Goal: Task Accomplishment & Management: Manage account settings

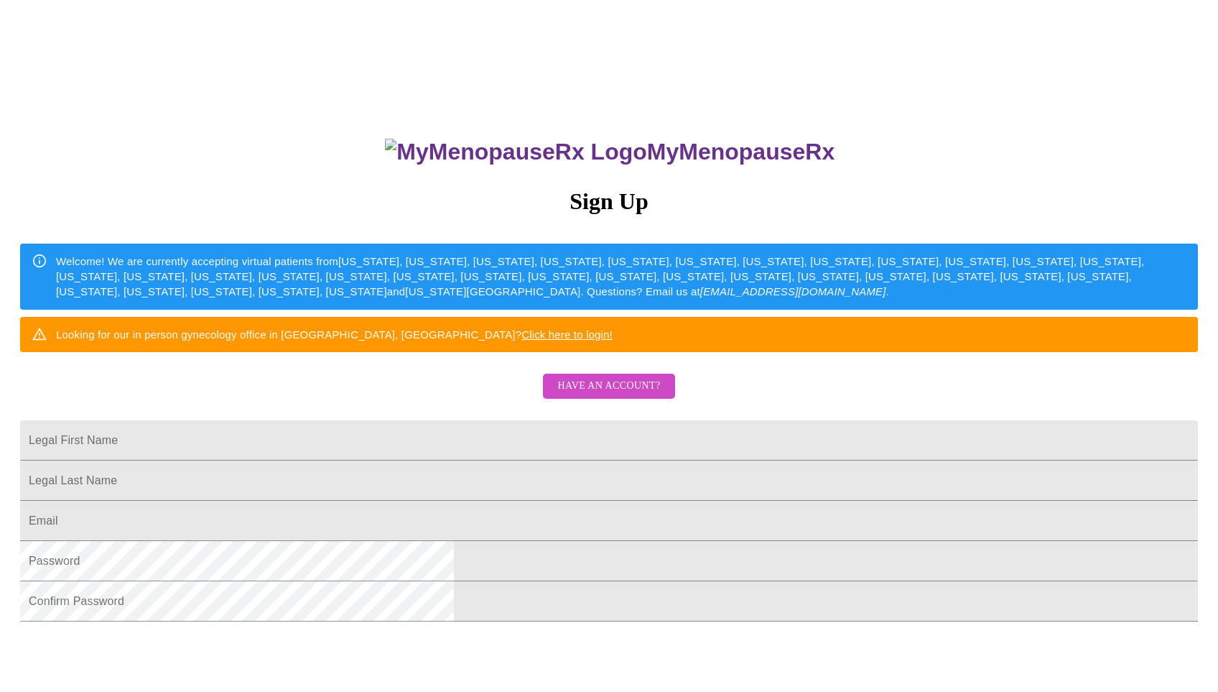
scroll to position [82, 0]
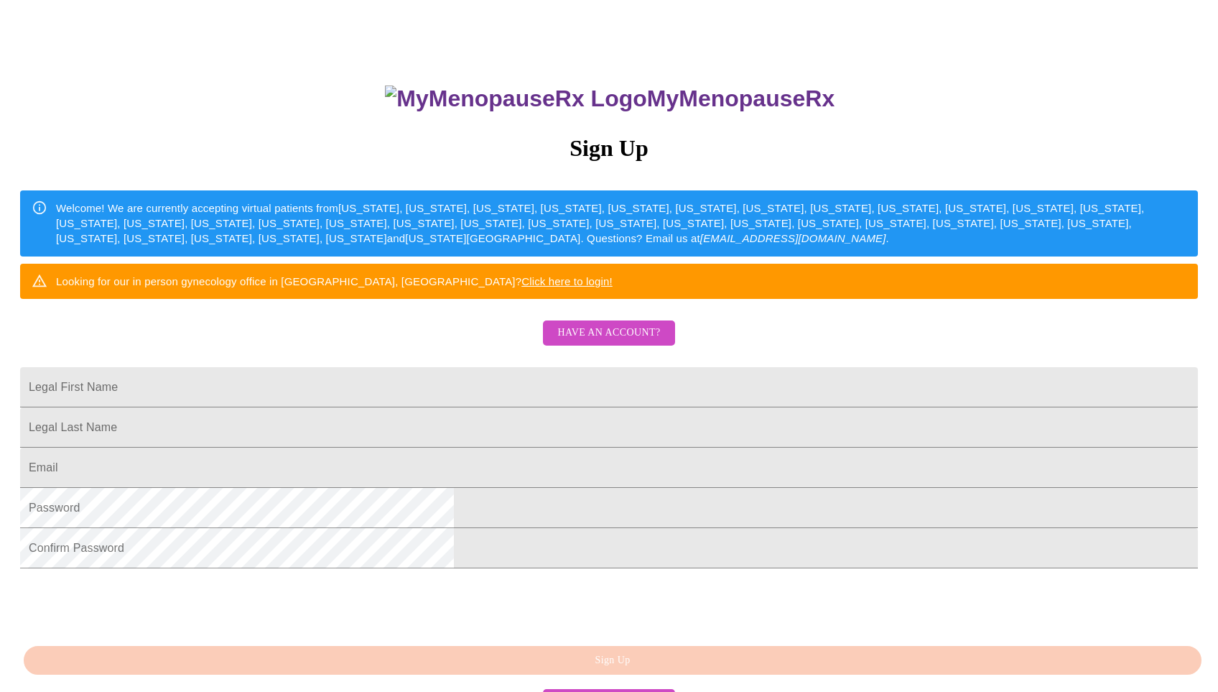
click at [619, 342] on span "Have an account?" at bounding box center [608, 333] width 103 height 18
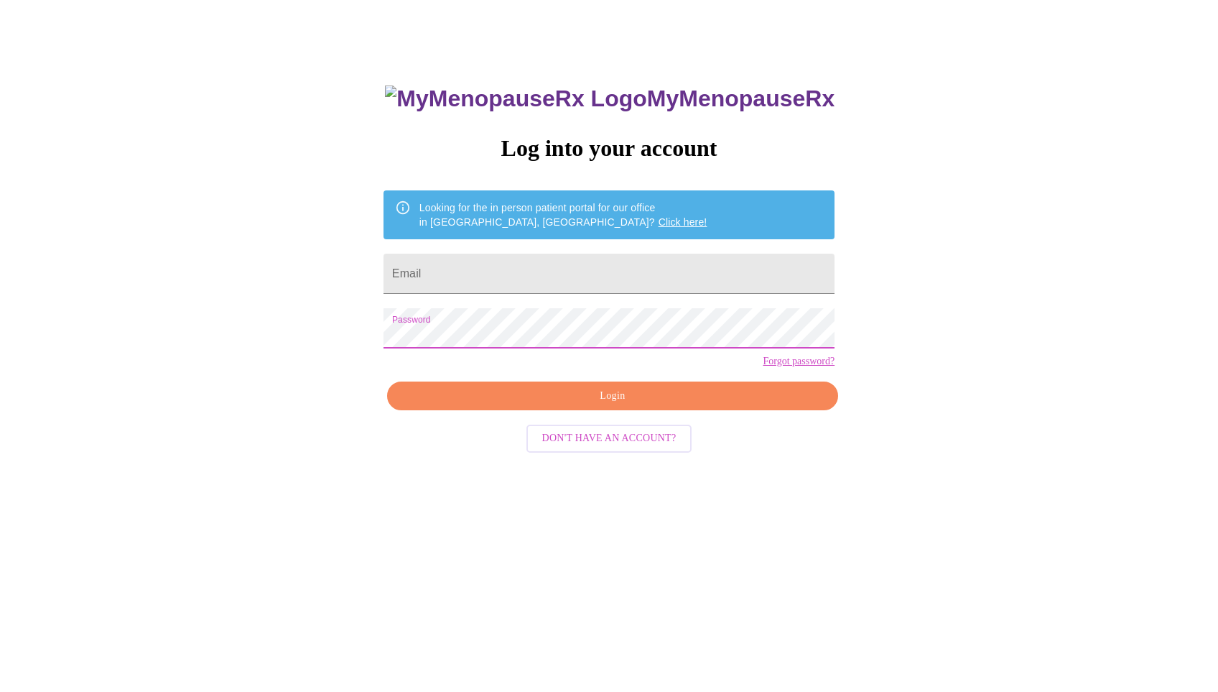
scroll to position [14, 0]
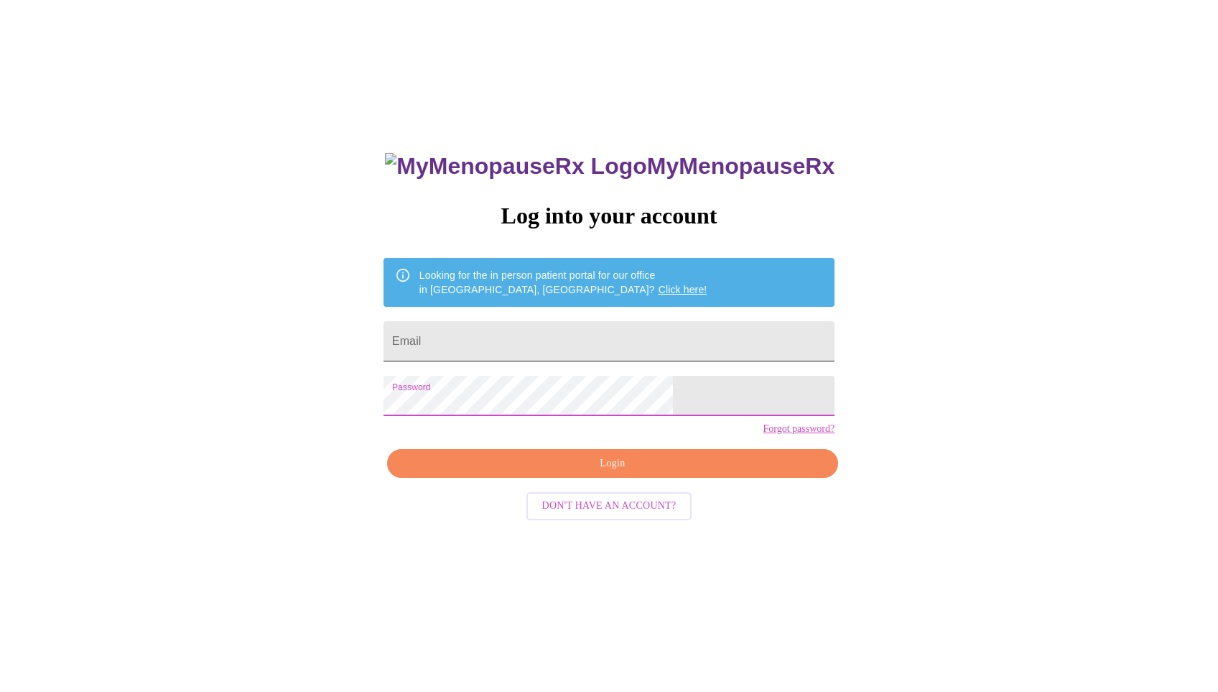
click at [616, 332] on input "Email" at bounding box center [609, 341] width 451 height 40
type input "[EMAIL_ADDRESS][DOMAIN_NAME]"
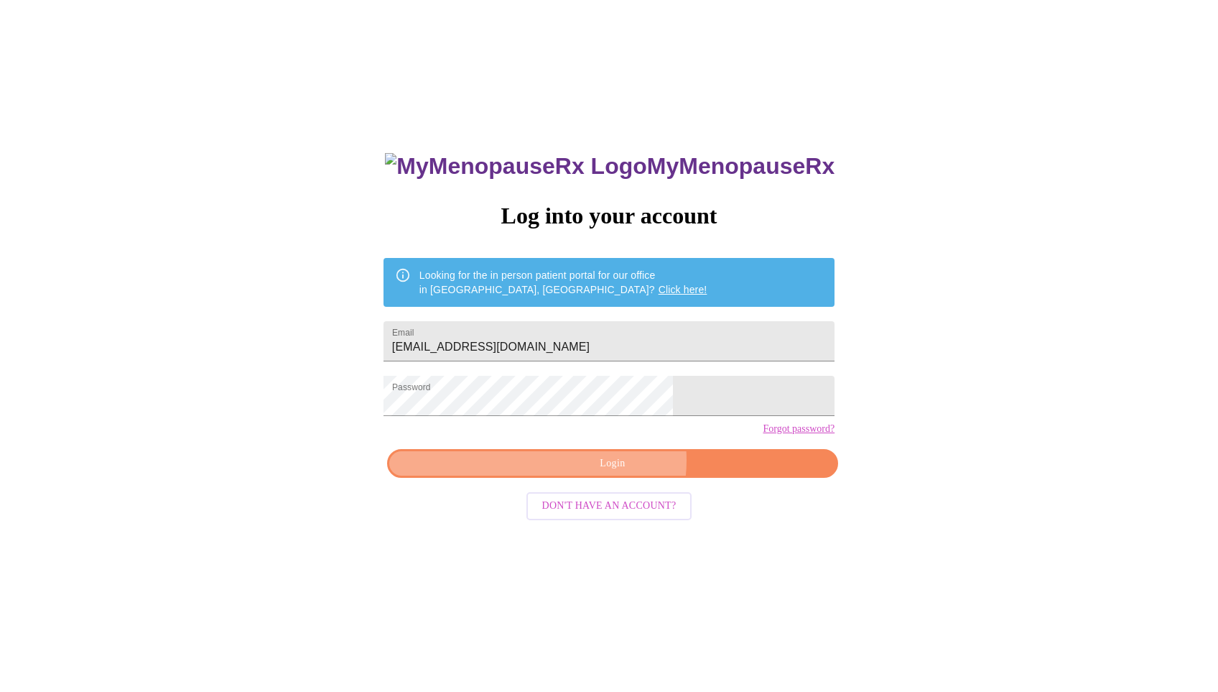
click at [618, 473] on span "Login" at bounding box center [613, 464] width 418 height 18
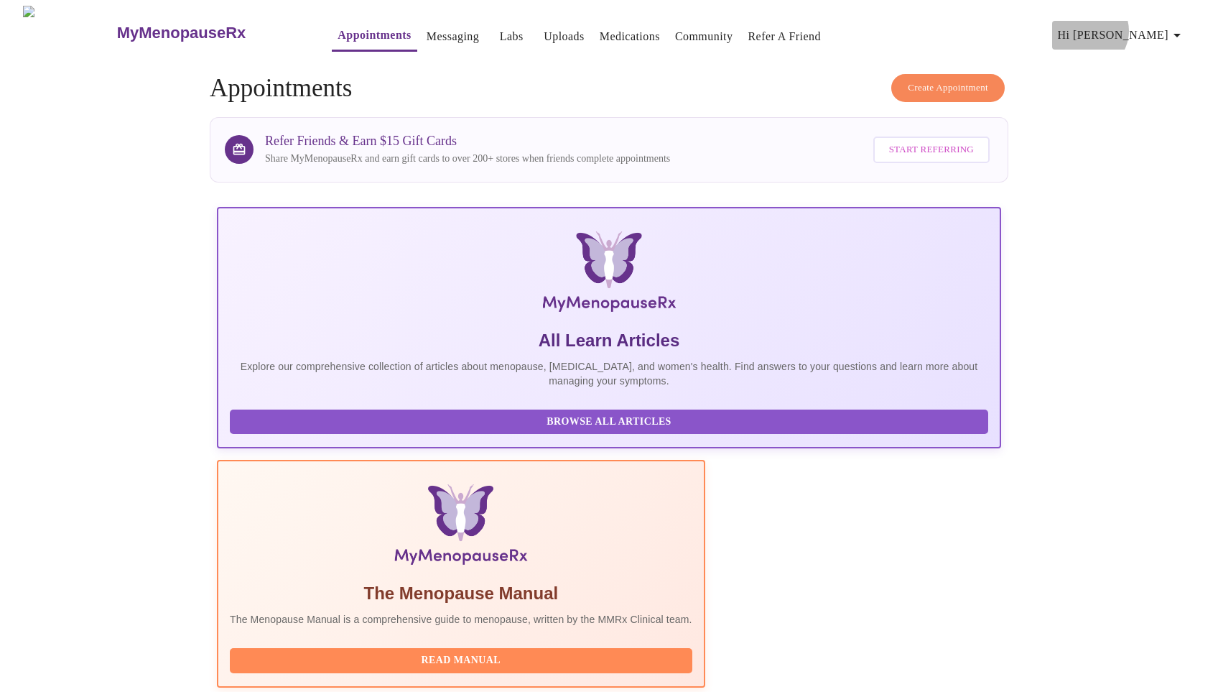
click at [1160, 25] on span "Hi [PERSON_NAME]" at bounding box center [1122, 35] width 128 height 20
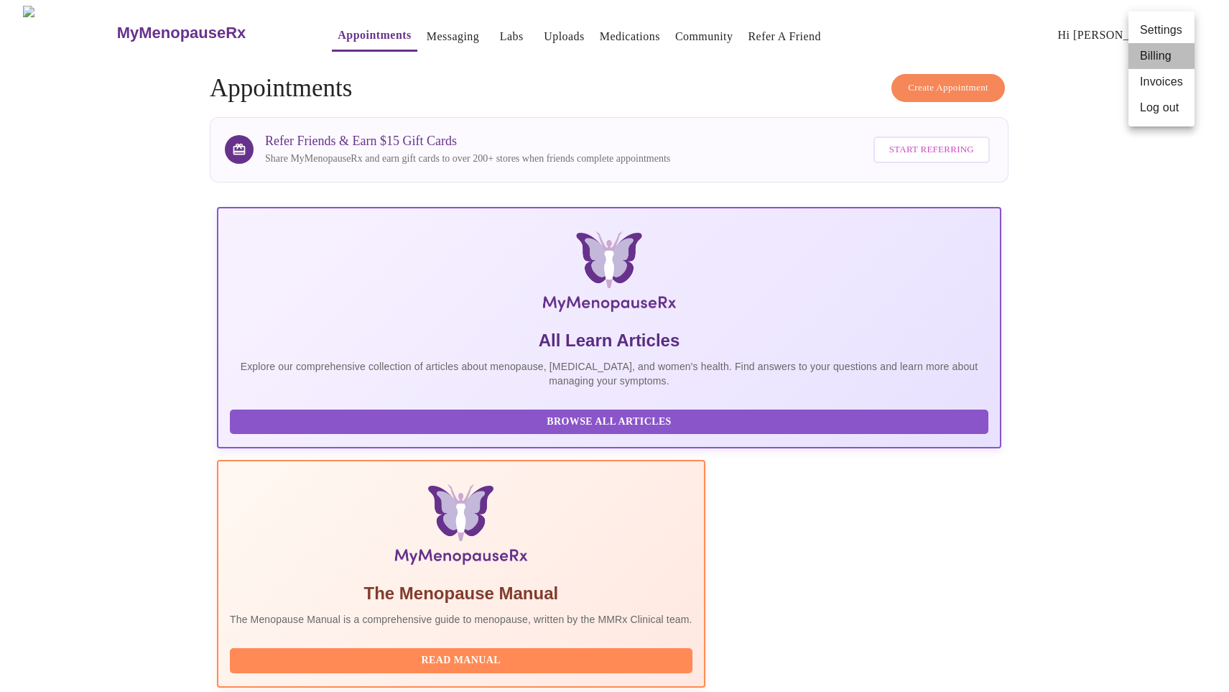
click at [1158, 54] on li "Billing" at bounding box center [1161, 56] width 66 height 26
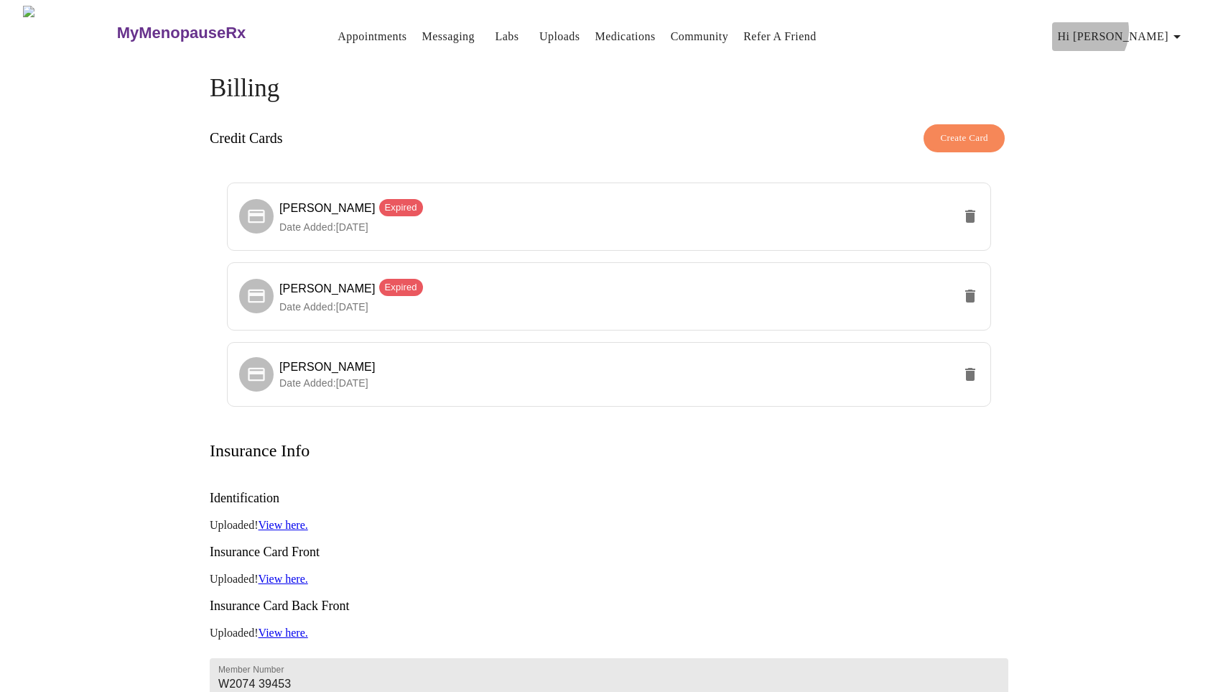
click at [1153, 27] on span "Hi [PERSON_NAME]" at bounding box center [1122, 37] width 128 height 20
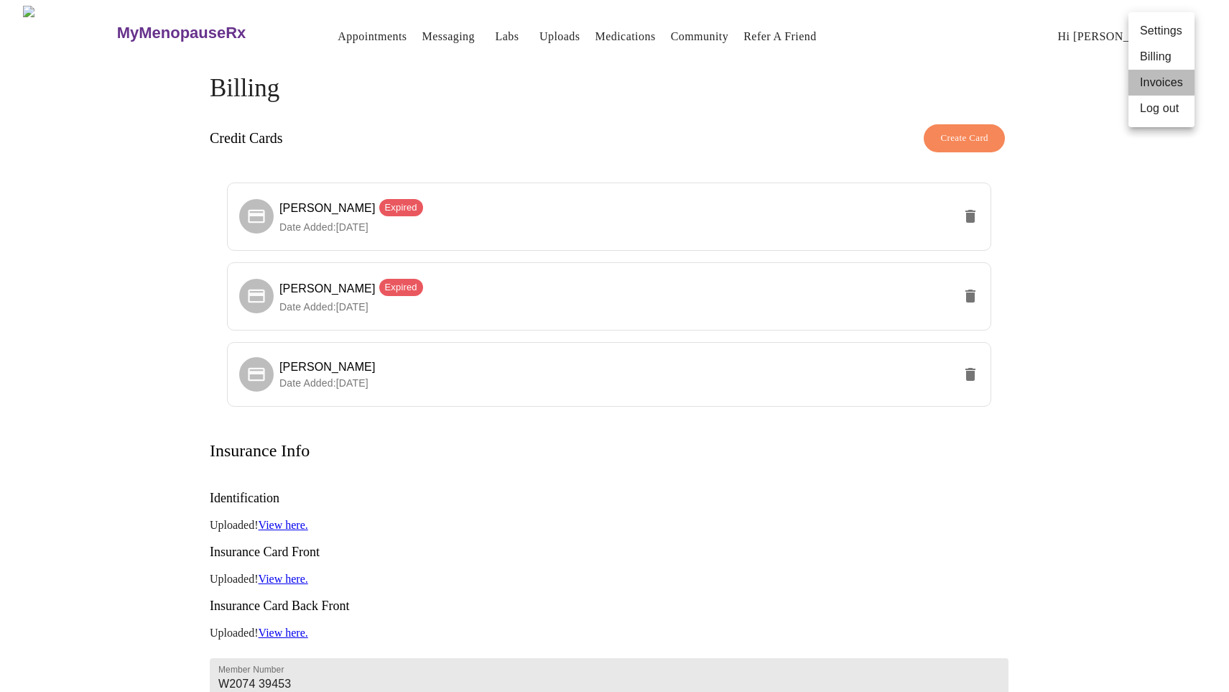
click at [1161, 83] on li "Invoices" at bounding box center [1161, 83] width 66 height 26
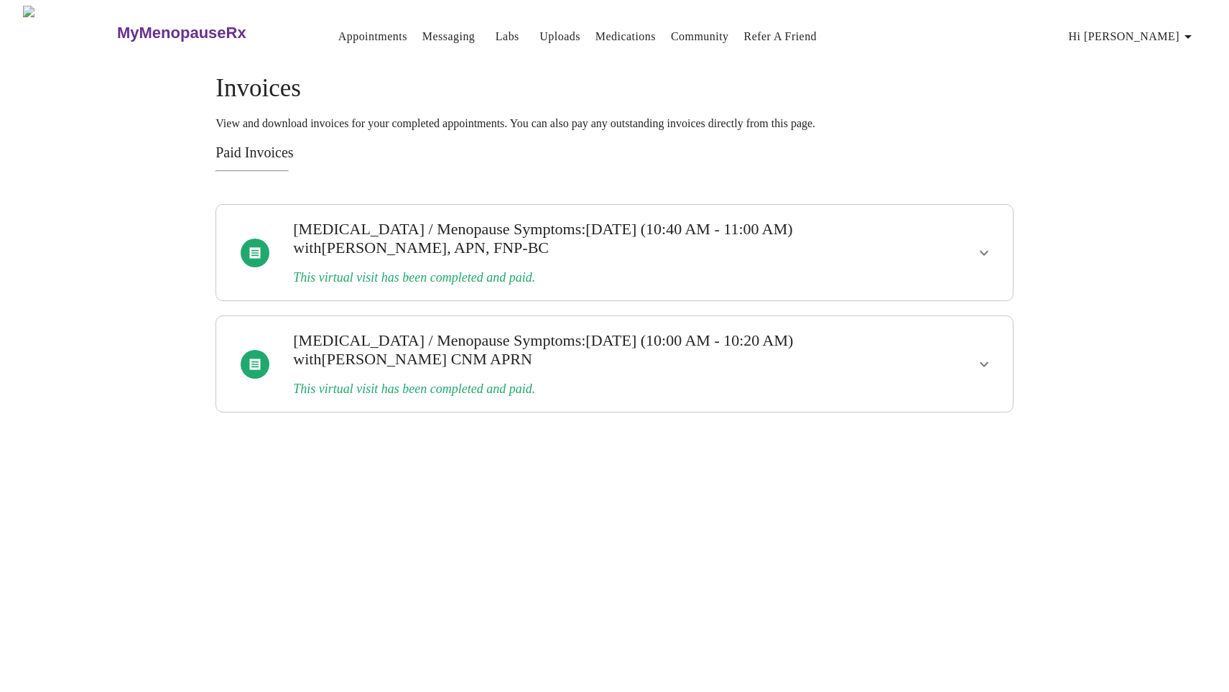
click at [1181, 28] on span "Hi [PERSON_NAME]" at bounding box center [1133, 37] width 128 height 20
click at [1141, 221] on div at bounding box center [614, 346] width 1229 height 692
click at [1165, 27] on span "Hi [PERSON_NAME]" at bounding box center [1133, 37] width 128 height 20
click at [1172, 56] on li "Billing" at bounding box center [1172, 57] width 66 height 26
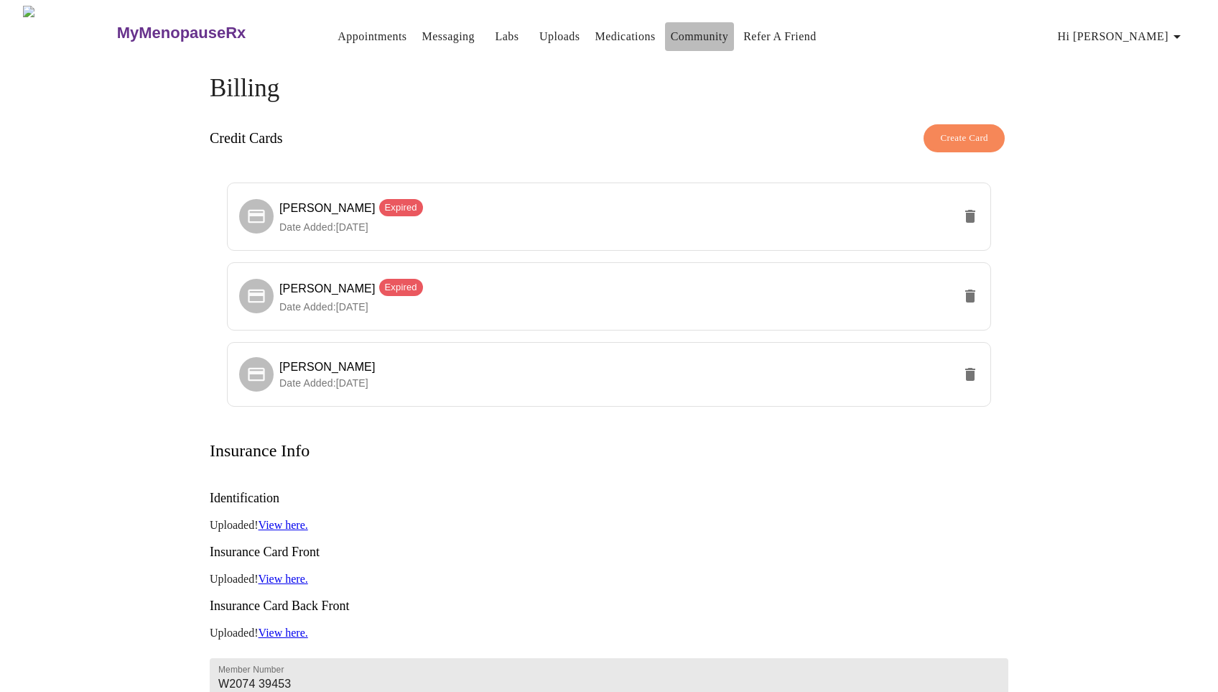
click at [671, 33] on link "Community" at bounding box center [700, 37] width 58 height 20
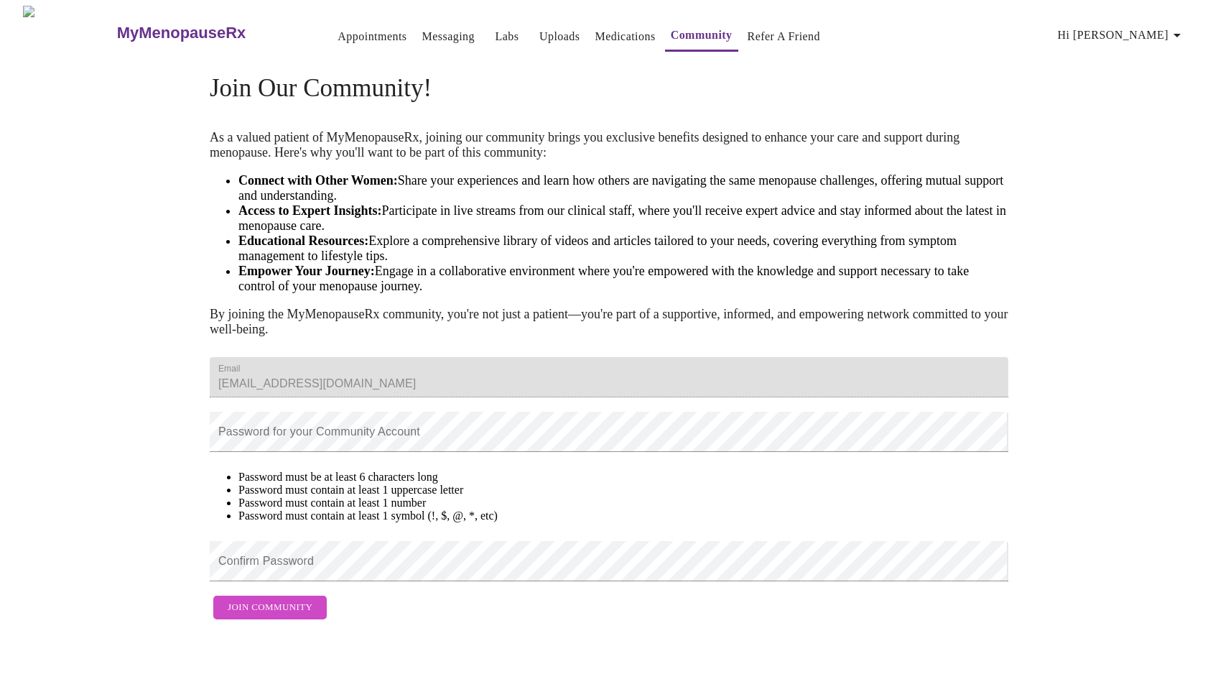
click at [595, 34] on link "Medications" at bounding box center [625, 37] width 60 height 20
